Goal: Task Accomplishment & Management: Manage account settings

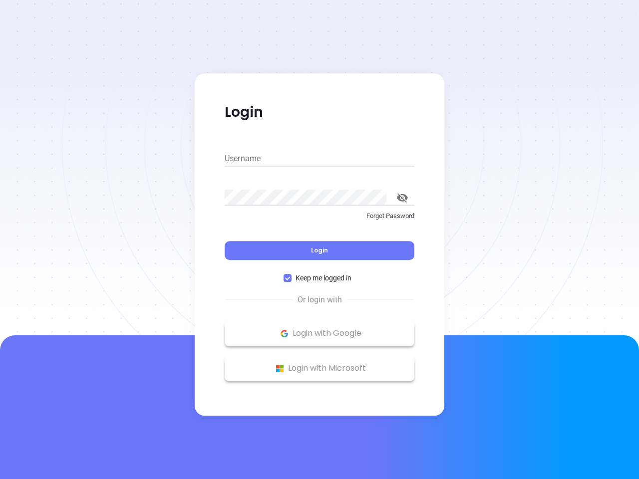
click at [320, 240] on div "Login" at bounding box center [320, 244] width 190 height 31
click at [320, 159] on input "Username" at bounding box center [320, 159] width 190 height 16
click at [403, 198] on icon "toggle password visibility" at bounding box center [402, 197] width 11 height 9
click at [320, 251] on span "Login" at bounding box center [319, 250] width 17 height 8
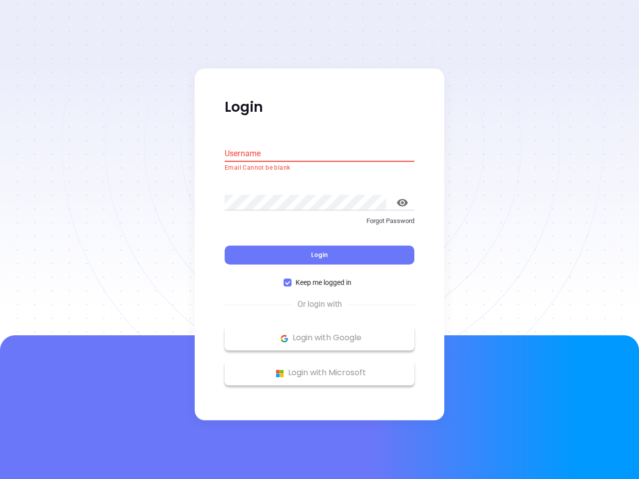
click at [320, 278] on span "Keep me logged in" at bounding box center [324, 283] width 64 height 11
click at [292, 279] on input "Keep me logged in" at bounding box center [288, 283] width 8 height 8
checkbox input "false"
click at [320, 334] on p "Login with Google" at bounding box center [320, 338] width 180 height 15
click at [320, 369] on p "Login with Microsoft" at bounding box center [320, 373] width 180 height 15
